Goal: Task Accomplishment & Management: Manage account settings

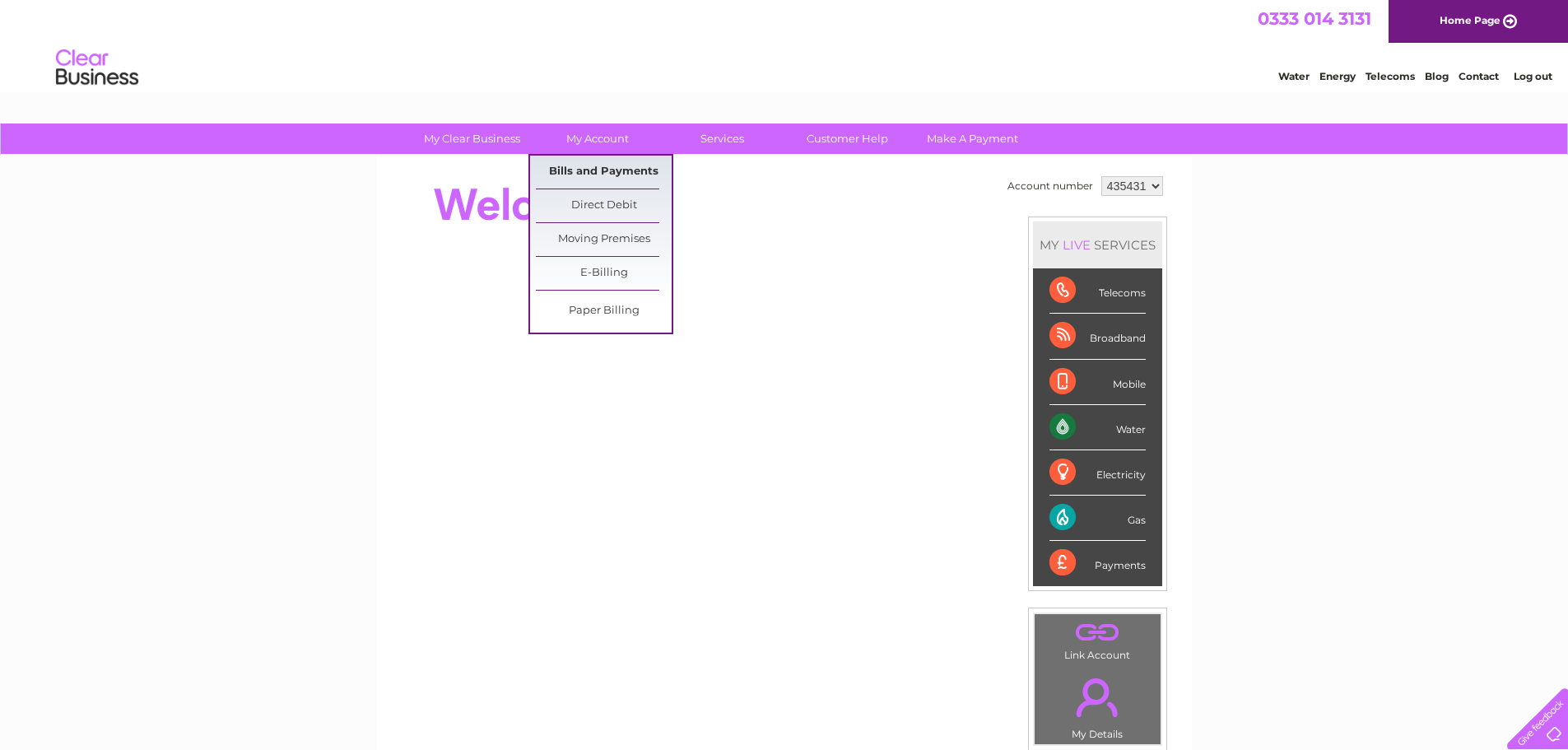
click at [604, 169] on link "Bills and Payments" at bounding box center [604, 172] width 136 height 33
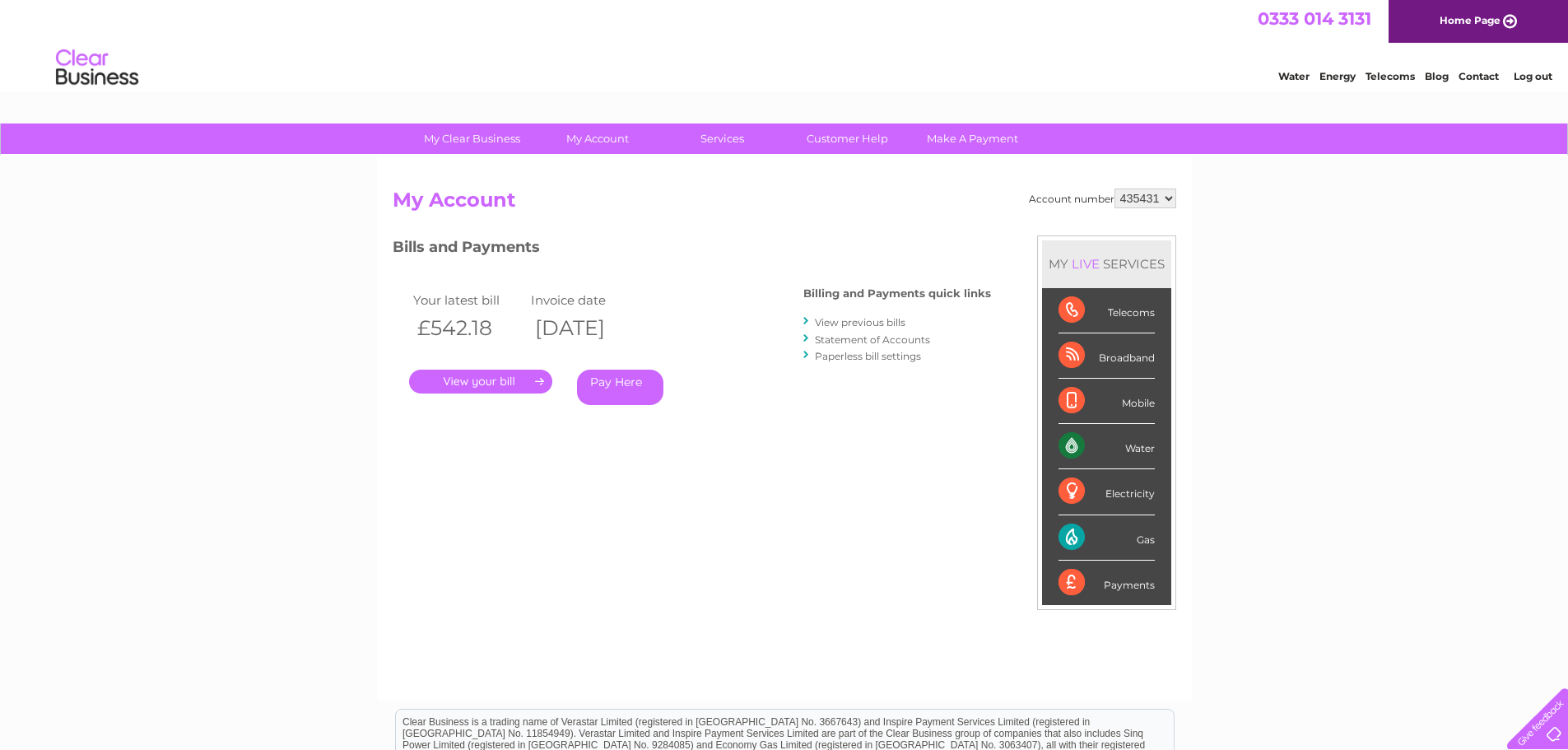
click at [489, 372] on link "." at bounding box center [481, 381] width 144 height 23
